Goal: Information Seeking & Learning: Learn about a topic

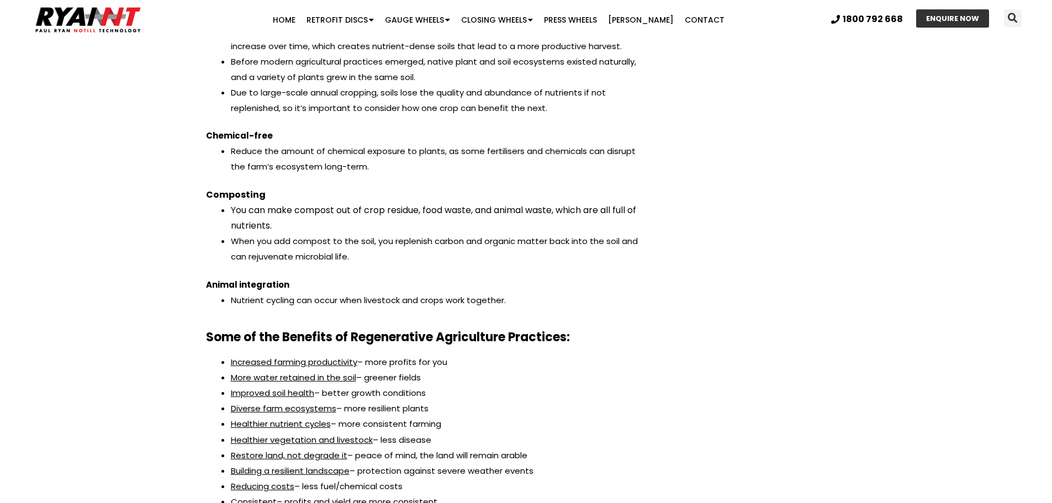
scroll to position [2651, 0]
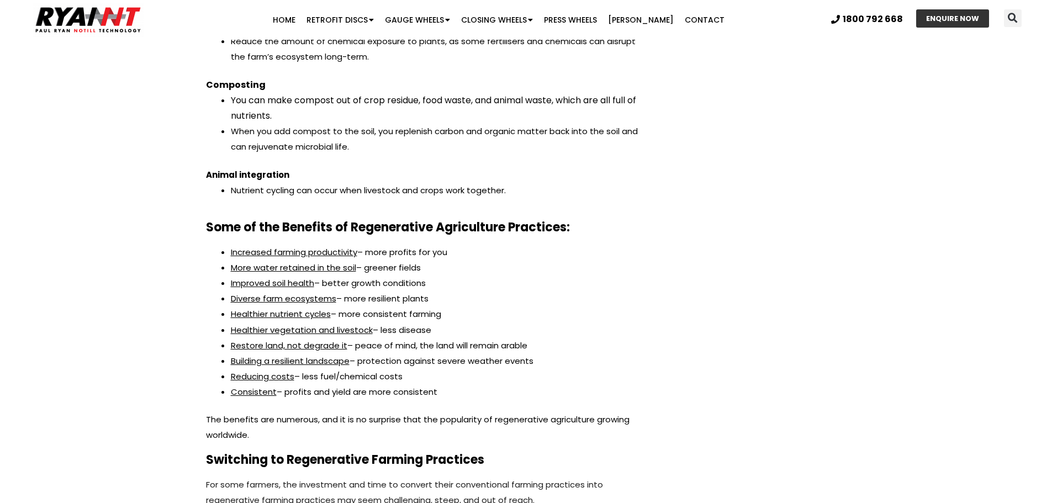
click at [341, 246] on u "Increased farming productivity" at bounding box center [294, 252] width 126 height 12
click at [413, 245] on li "Increased farming productivity – more profits for you" at bounding box center [439, 252] width 417 height 15
click at [289, 262] on u "More water retained in the soil" at bounding box center [293, 268] width 125 height 12
click at [362, 260] on li "More water retained in the soil – greener fields" at bounding box center [439, 267] width 417 height 15
click at [257, 277] on u "Improved soil health" at bounding box center [272, 283] width 83 height 12
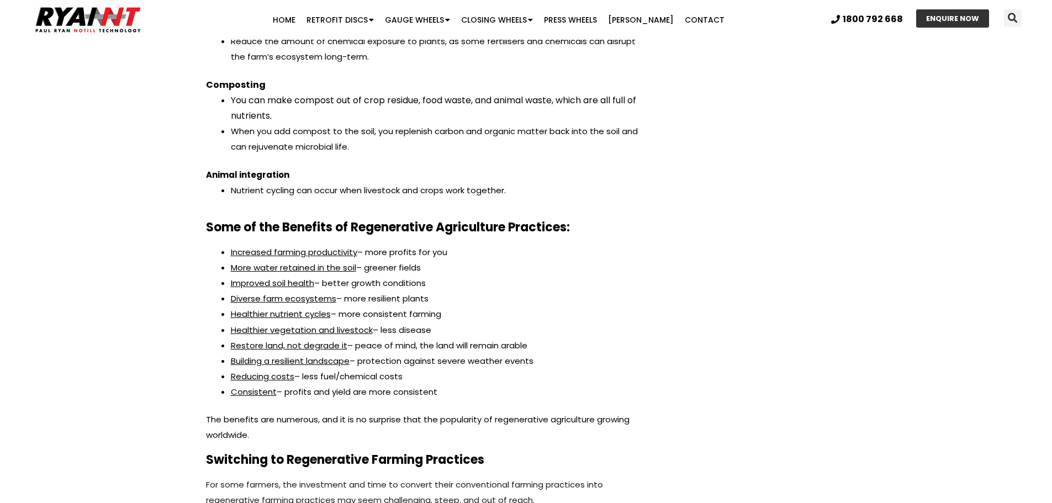
click at [331, 276] on li "Improved soil health – better growth conditions" at bounding box center [439, 283] width 417 height 15
click at [325, 293] on u "Diverse farm ecosystems" at bounding box center [284, 299] width 106 height 12
click at [250, 308] on u "Healthier nutrient cycles" at bounding box center [281, 314] width 100 height 12
click at [333, 323] on li "Healthier vegetation and livestock – less disease" at bounding box center [439, 330] width 417 height 15
click at [268, 323] on li "Healthier vegetation and livestock – less disease" at bounding box center [439, 330] width 417 height 15
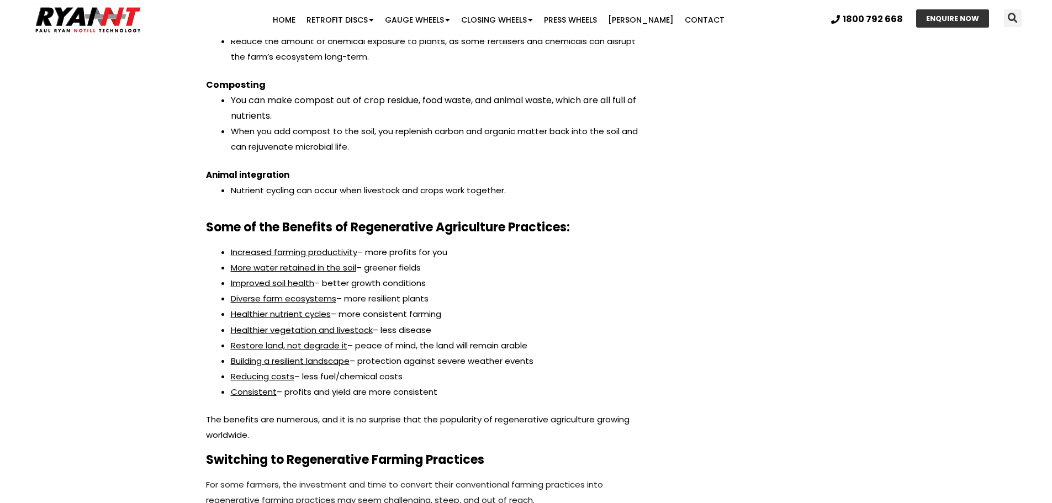
drag, startPoint x: 326, startPoint y: 304, endPoint x: 362, endPoint y: 304, distance: 35.9
click at [338, 324] on u "Healthier vegetation and livestock" at bounding box center [302, 330] width 142 height 12
click at [279, 340] on u "Restore land, not degrade it" at bounding box center [289, 346] width 117 height 12
click at [400, 338] on li "Restore land, not degrade it – peace of mind, the land will remain arable" at bounding box center [439, 345] width 417 height 15
drag, startPoint x: 310, startPoint y: 339, endPoint x: 259, endPoint y: 370, distance: 60.0
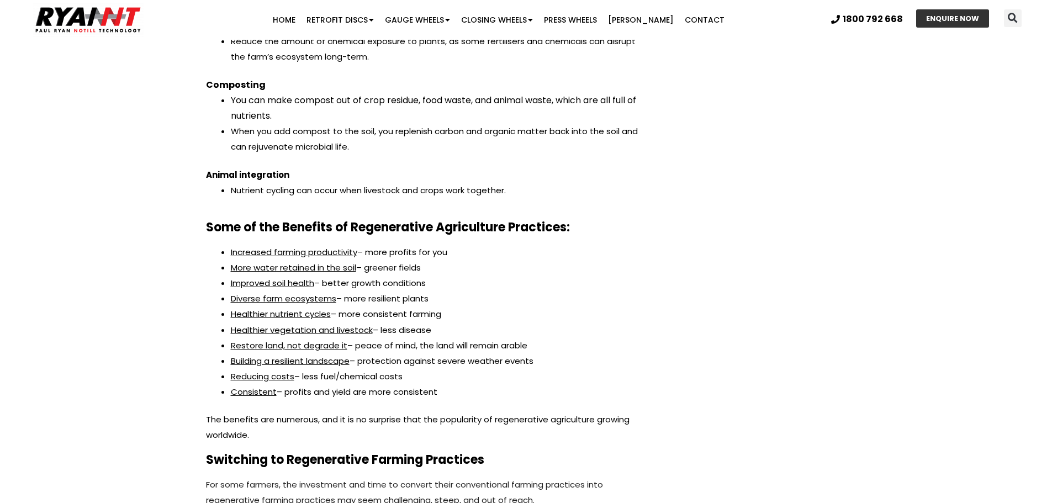
click at [291, 356] on ul "Increased farming productivity – more profits for you More water retained in th…" at bounding box center [439, 322] width 417 height 155
click at [259, 386] on u "Consistent" at bounding box center [254, 392] width 46 height 12
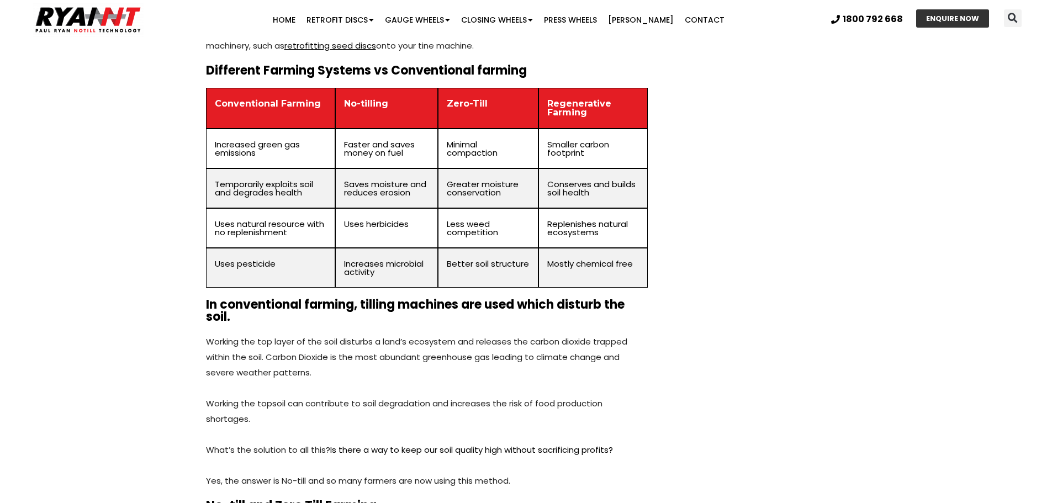
scroll to position [3259, 0]
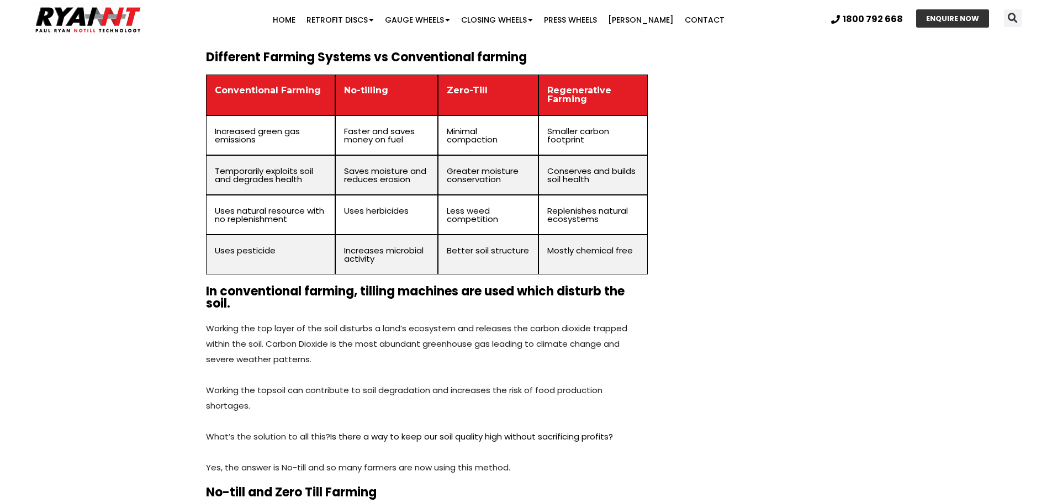
click at [387, 323] on span "Working the top layer of the soil disturbs a land’s ecosystem and releases the …" at bounding box center [416, 344] width 421 height 43
click at [378, 329] on p "Working the top layer of the soil disturbs a land’s ecosystem and releases the …" at bounding box center [427, 344] width 442 height 46
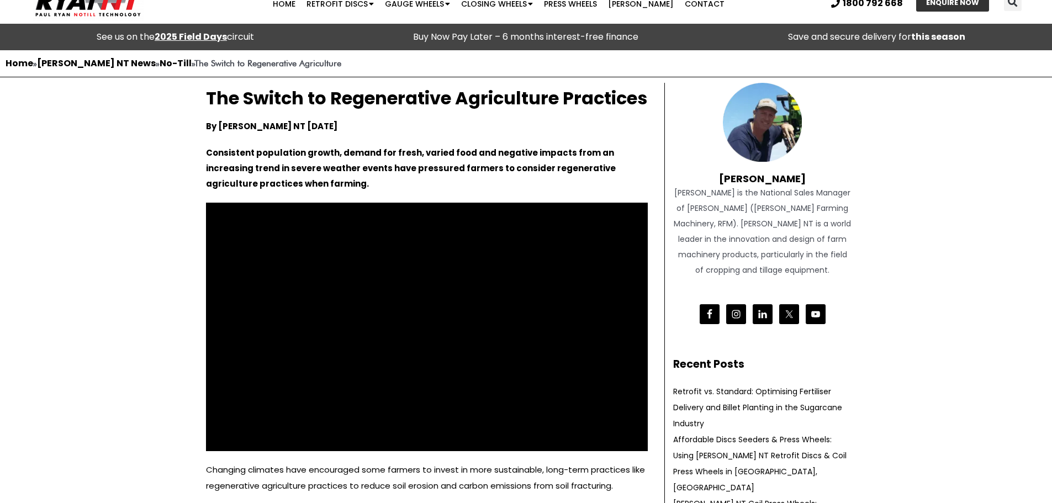
scroll to position [0, 0]
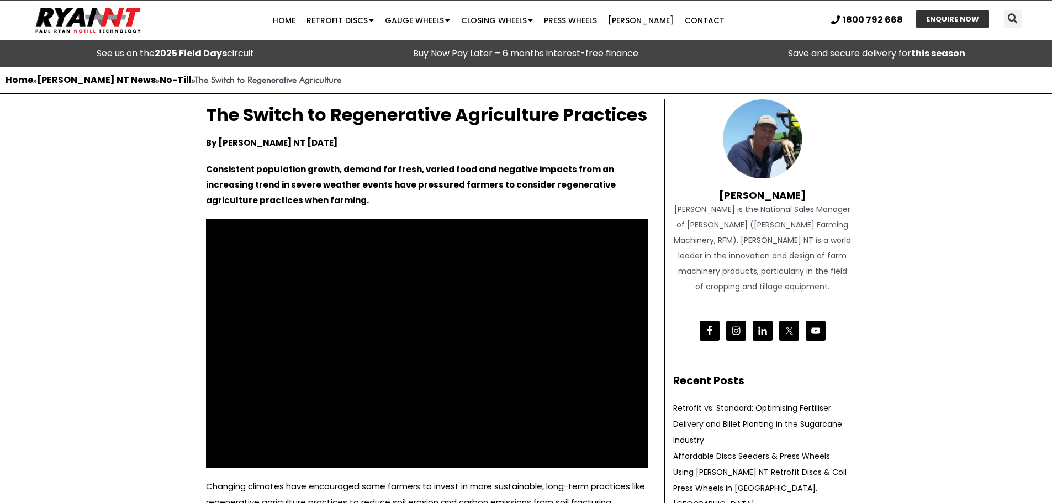
click at [420, 118] on h1 "The Switch to Regenerative Agriculture Practices" at bounding box center [427, 114] width 442 height 19
click at [371, 124] on h1 "The Switch to Regenerative Agriculture Practices" at bounding box center [427, 114] width 442 height 19
drag, startPoint x: 338, startPoint y: 114, endPoint x: 565, endPoint y: 115, distance: 227.6
click at [565, 115] on h1 "The Switch to Regenerative Agriculture Practices" at bounding box center [427, 114] width 442 height 19
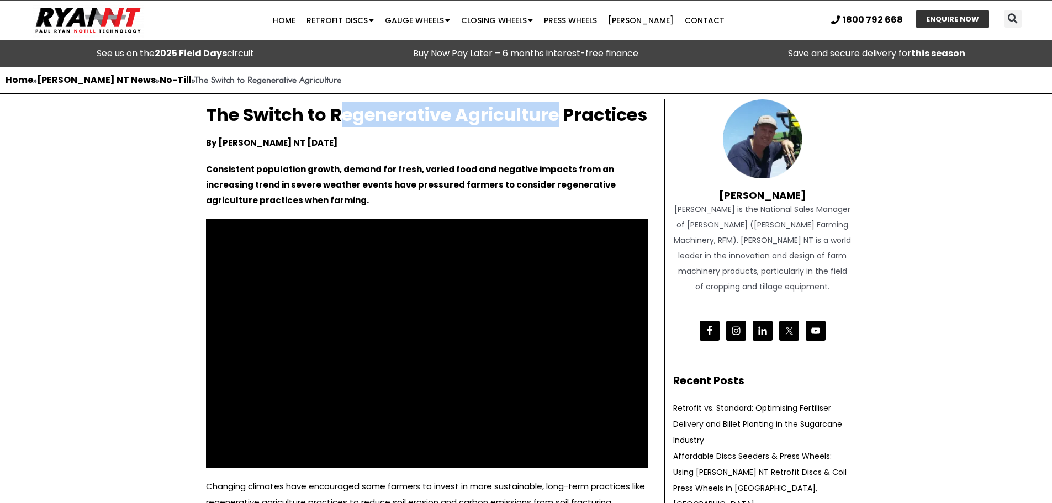
copy h1 "egenerative Agriculture"
